Goal: Find specific page/section: Find specific page/section

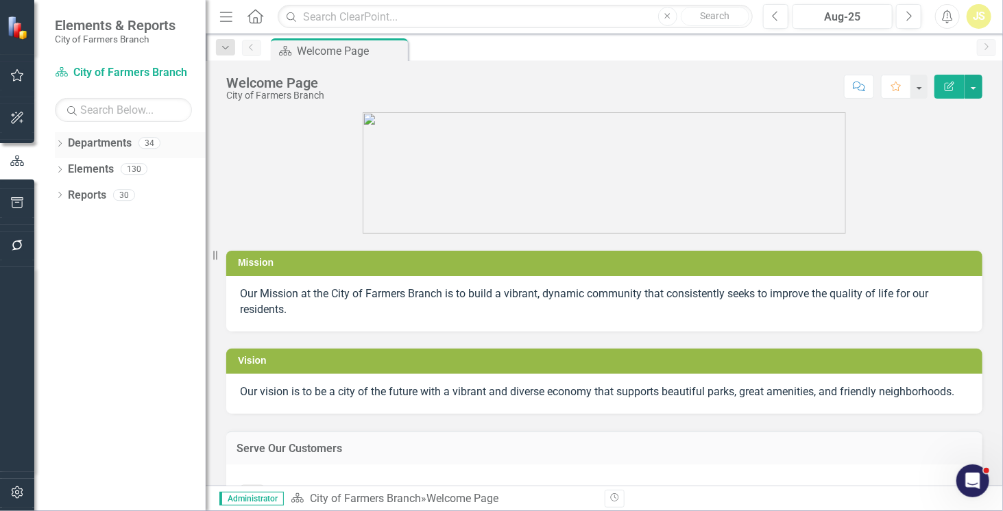
click at [60, 142] on icon at bounding box center [59, 144] width 3 height 6
click at [69, 168] on icon "Dropdown" at bounding box center [67, 169] width 10 height 8
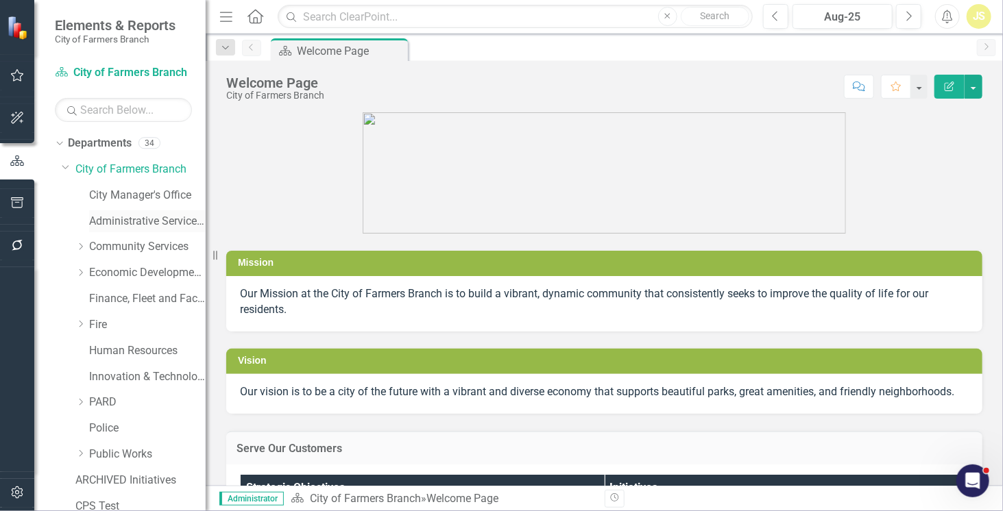
click at [98, 223] on link "Administrative Services & Communications" at bounding box center [147, 222] width 117 height 16
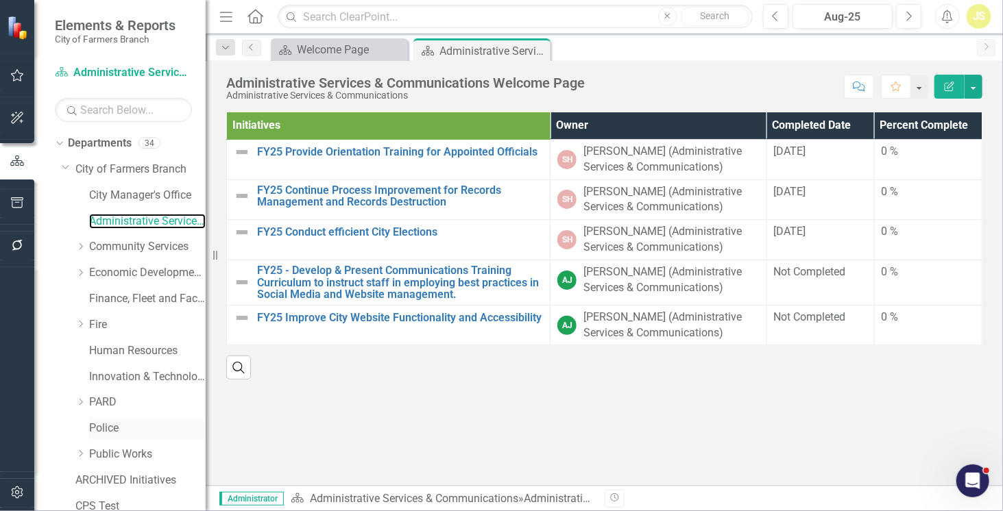
scroll to position [61, 0]
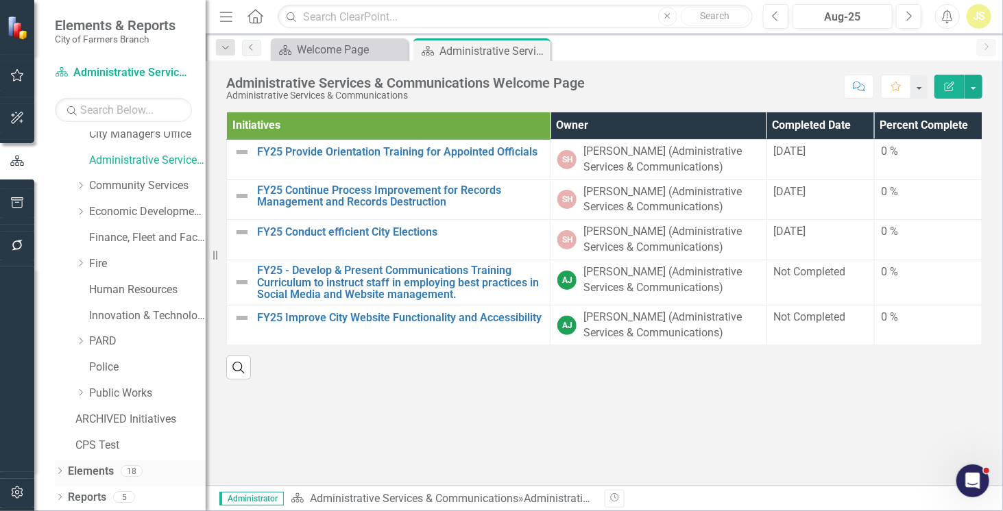
click at [101, 470] on link "Elements" at bounding box center [91, 472] width 46 height 16
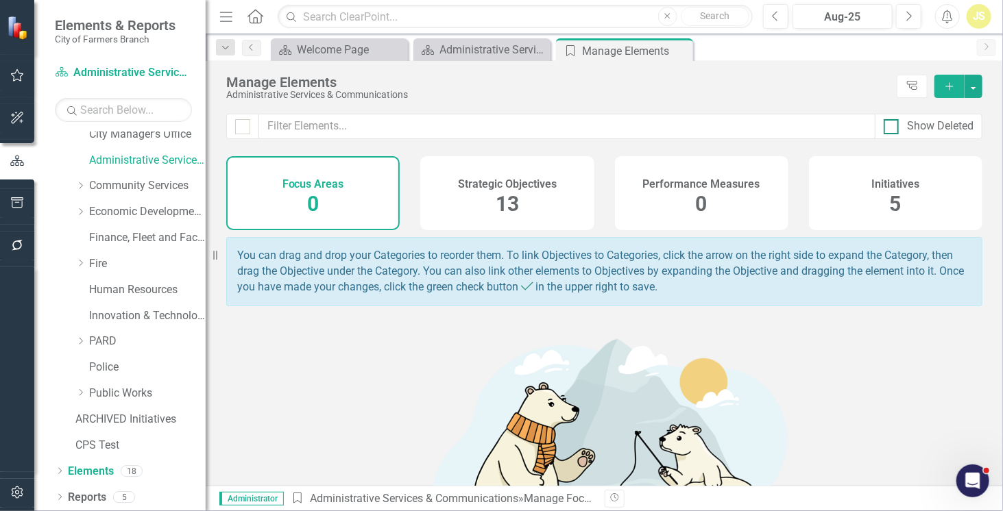
click at [885, 128] on div at bounding box center [891, 126] width 15 height 15
click at [885, 128] on input "Show Deleted" at bounding box center [888, 123] width 9 height 9
checkbox input "true"
click at [751, 192] on div "Performance Measures 7" at bounding box center [701, 193] width 173 height 74
